Goal: Use online tool/utility: Use online tool/utility

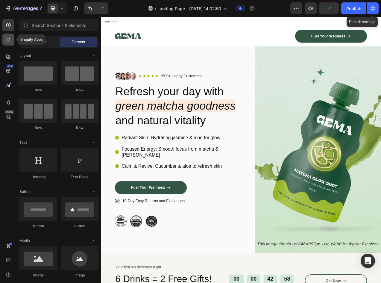
click at [7, 38] on icon at bounding box center [8, 39] width 2 height 2
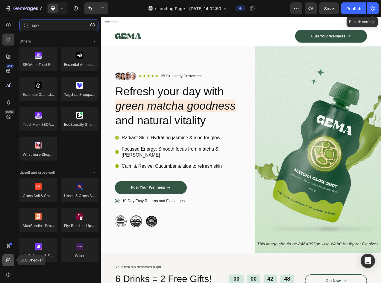
type input "seo"
click at [10, 259] on icon at bounding box center [8, 260] width 4 height 4
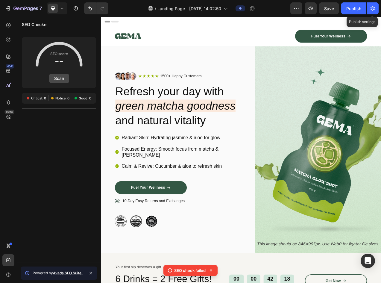
click at [63, 80] on button "Scan" at bounding box center [59, 79] width 20 height 10
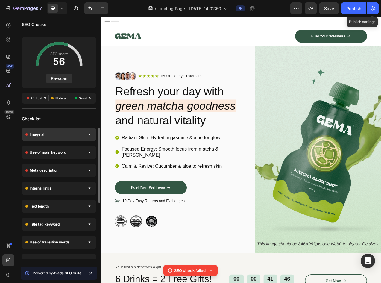
click at [68, 137] on div "Image alt" at bounding box center [59, 134] width 74 height 13
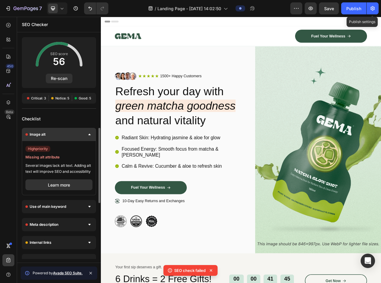
click at [68, 137] on div "Image alt" at bounding box center [59, 134] width 74 height 13
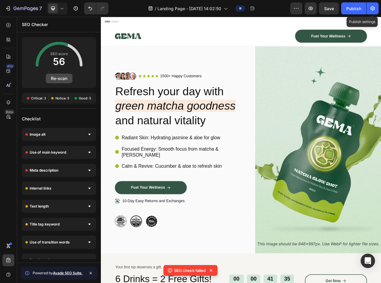
click at [61, 76] on button "Re-scan" at bounding box center [59, 79] width 27 height 10
